Goal: Task Accomplishment & Management: Manage account settings

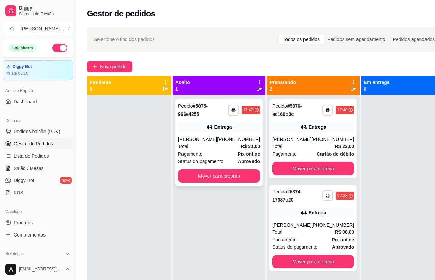
click at [216, 148] on div "Total R$ 31,00" at bounding box center [219, 146] width 82 height 7
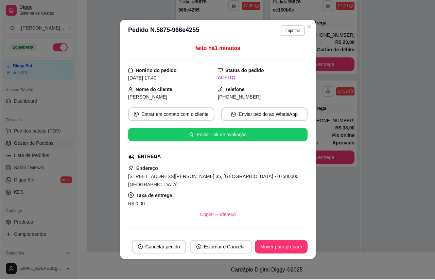
scroll to position [104, 0]
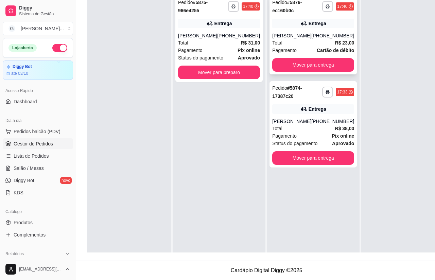
click at [317, 37] on div "[PHONE_NUMBER]" at bounding box center [332, 35] width 43 height 7
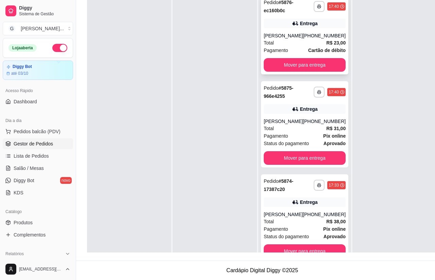
click at [326, 46] on strong "R$ 23,00" at bounding box center [335, 42] width 19 height 5
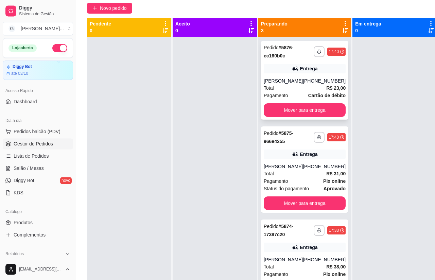
scroll to position [58, 0]
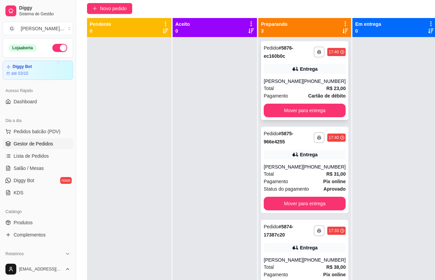
click at [316, 78] on div "[PHONE_NUMBER]" at bounding box center [324, 81] width 43 height 7
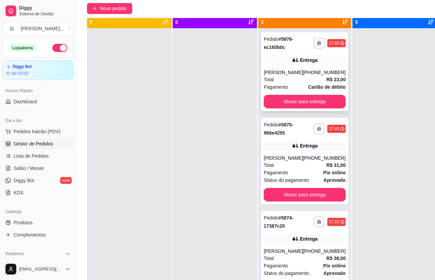
scroll to position [17, 0]
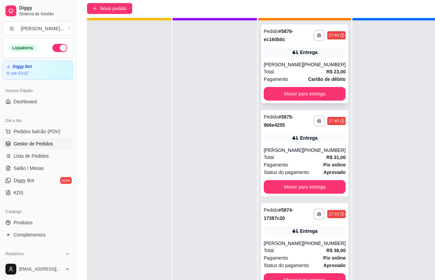
click at [321, 67] on div "[PHONE_NUMBER]" at bounding box center [324, 64] width 43 height 7
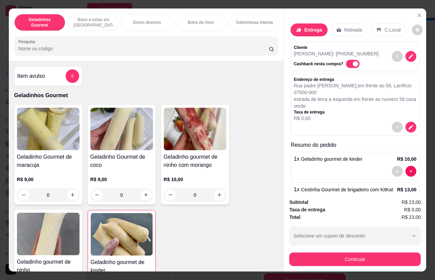
type input "0"
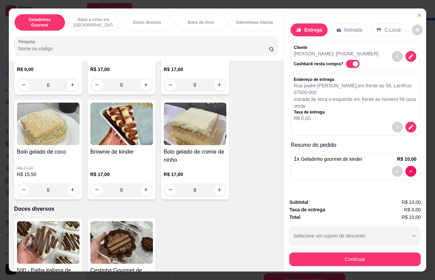
scroll to position [328, 0]
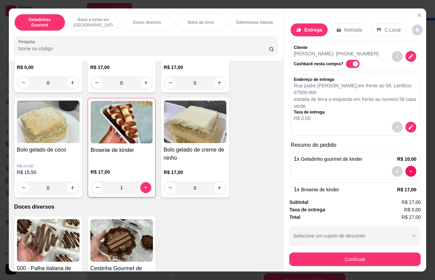
type input "1"
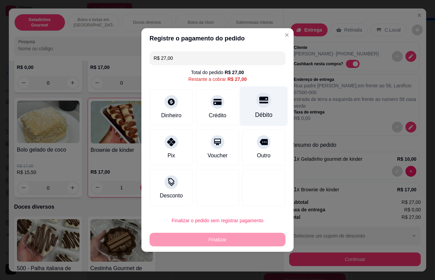
click at [264, 104] on icon at bounding box center [263, 100] width 9 height 7
type input "R$ 0,00"
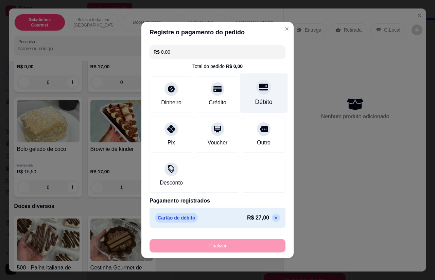
type input "0"
type input "-R$ 27,00"
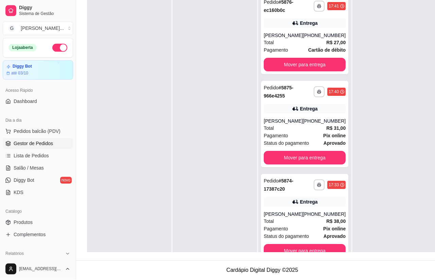
scroll to position [104, 0]
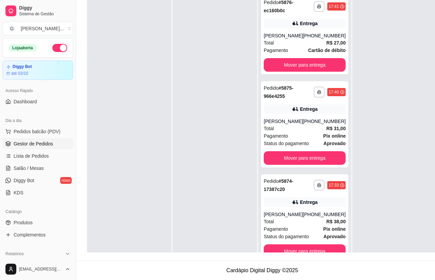
click at [312, 212] on div "[PHONE_NUMBER]" at bounding box center [324, 214] width 43 height 7
click at [306, 119] on div "[PHONE_NUMBER]" at bounding box center [324, 121] width 43 height 7
click at [310, 35] on div "[PHONE_NUMBER]" at bounding box center [324, 35] width 43 height 7
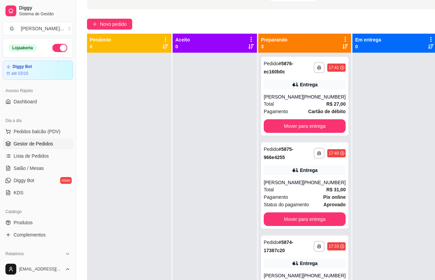
scroll to position [0, 0]
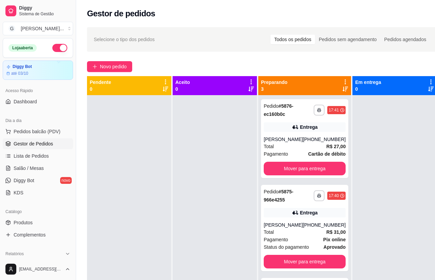
click at [273, 2] on div "Gestor de pedidos" at bounding box center [262, 11] width 372 height 23
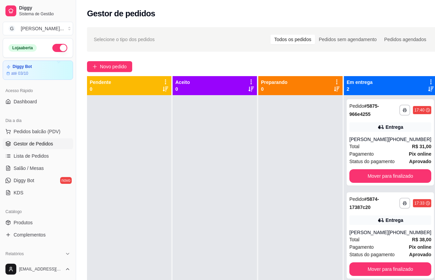
click at [398, 166] on div "**********" at bounding box center [390, 142] width 87 height 86
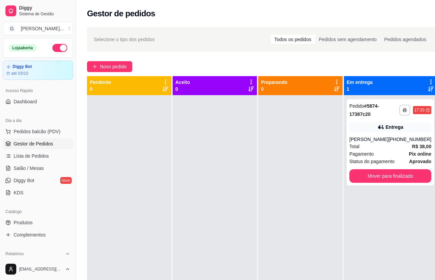
click at [398, 167] on div "**********" at bounding box center [390, 142] width 87 height 86
click at [398, 172] on div "Mover para finalizado" at bounding box center [391, 176] width 82 height 14
